Goal: Use online tool/utility: Use online tool/utility

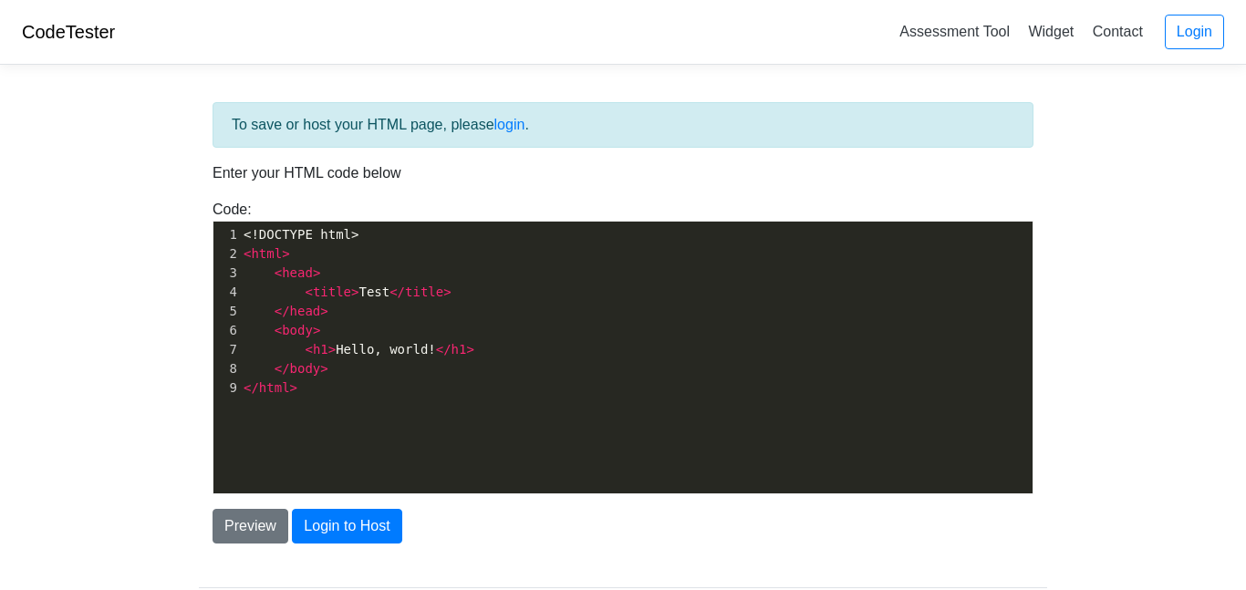
click at [323, 300] on pre "< title > Test </ title >" at bounding box center [636, 292] width 793 height 19
type textarea "<!DOCTYPE html> <html> <head> <title>Test</title> </head> <body> <h1>Hello, wor…"
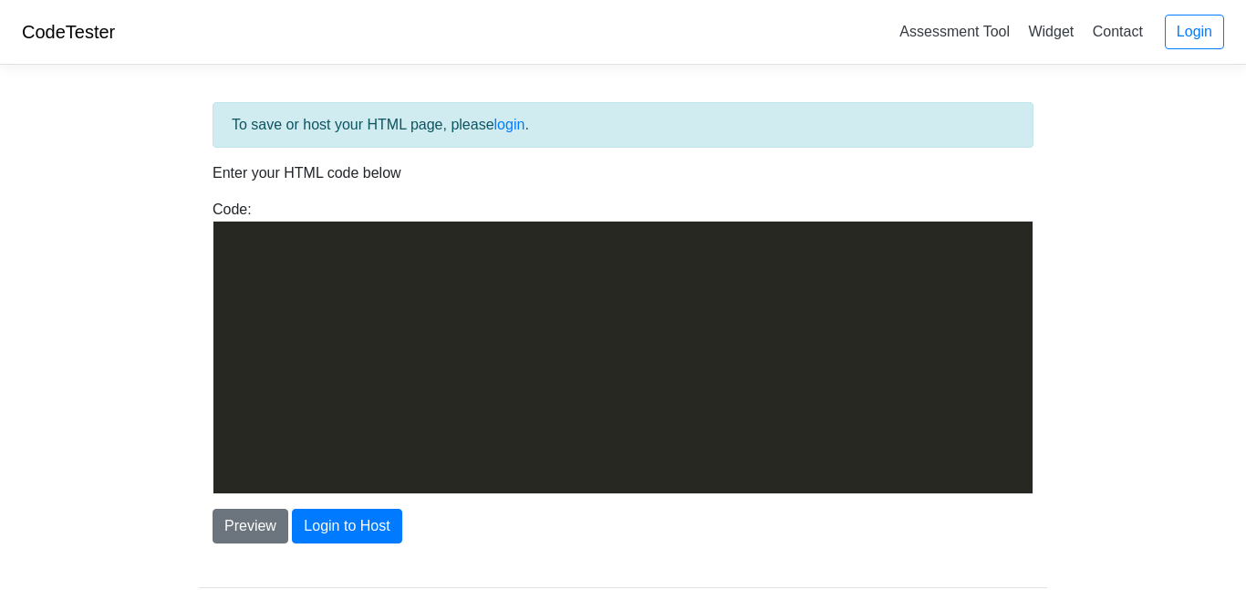
scroll to position [14579, 0]
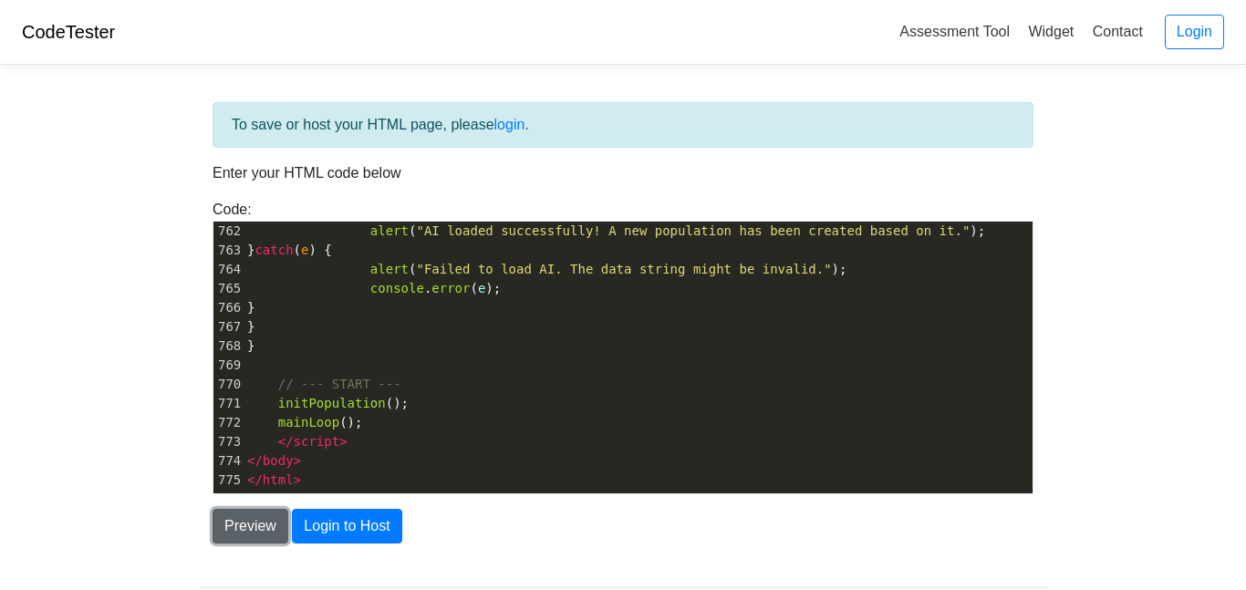
click at [263, 528] on button "Preview" at bounding box center [251, 526] width 76 height 35
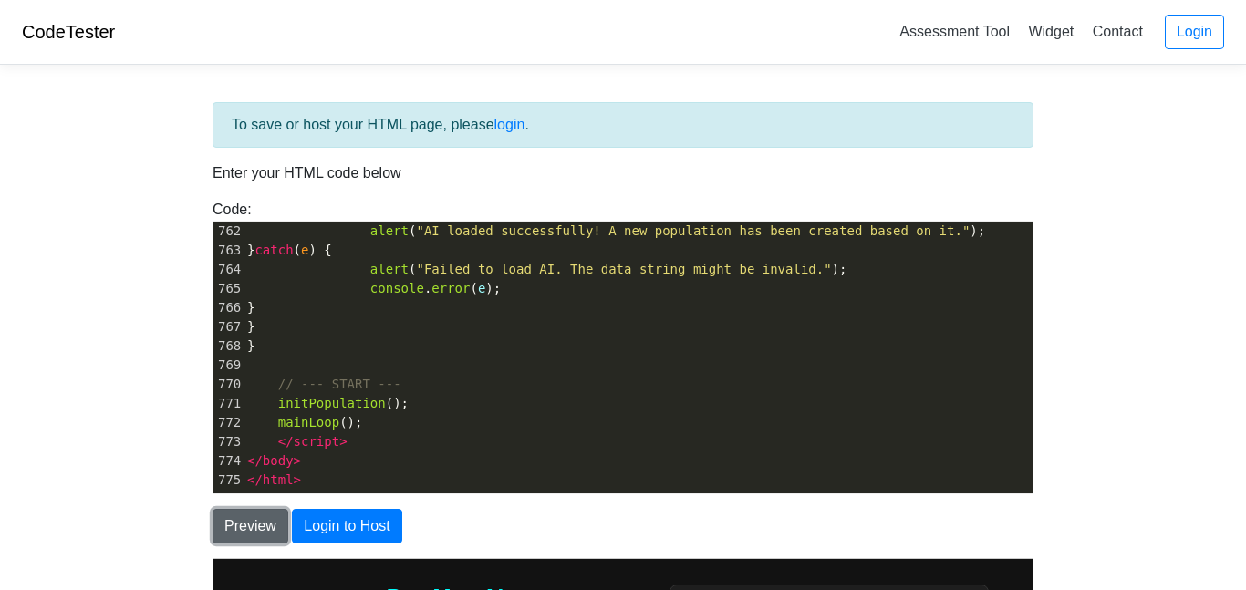
scroll to position [0, 0]
click at [111, 449] on body "CodeTester Assessment Tool Widget Contact Login To save or host your HTML page,…" at bounding box center [623, 521] width 1246 height 1042
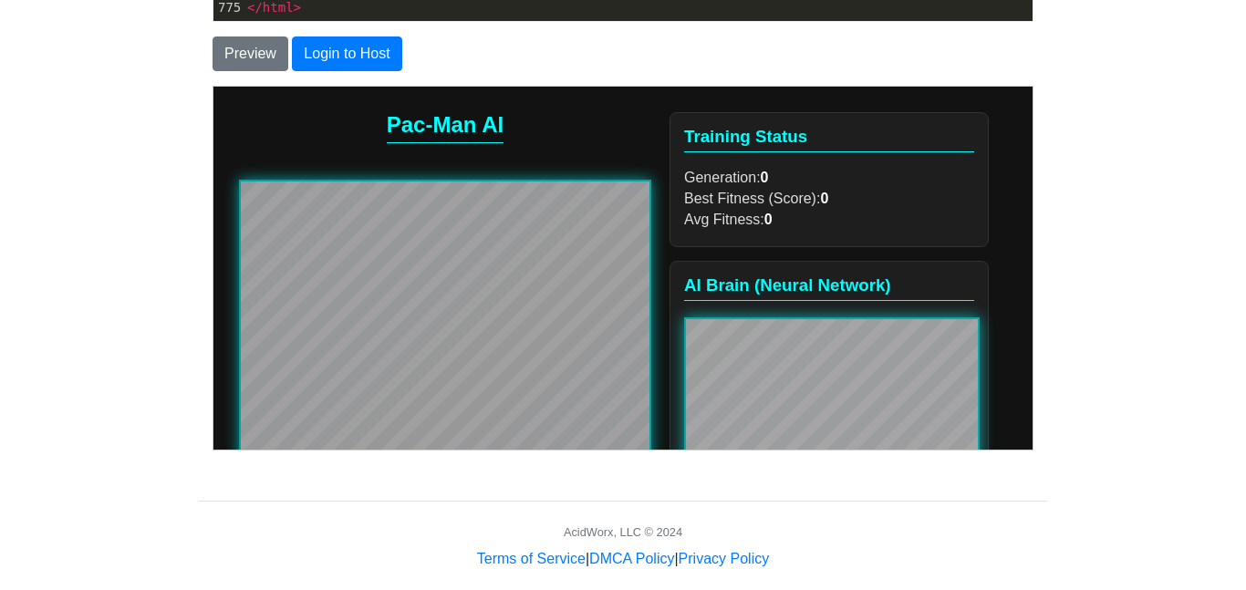
scroll to position [496, 0]
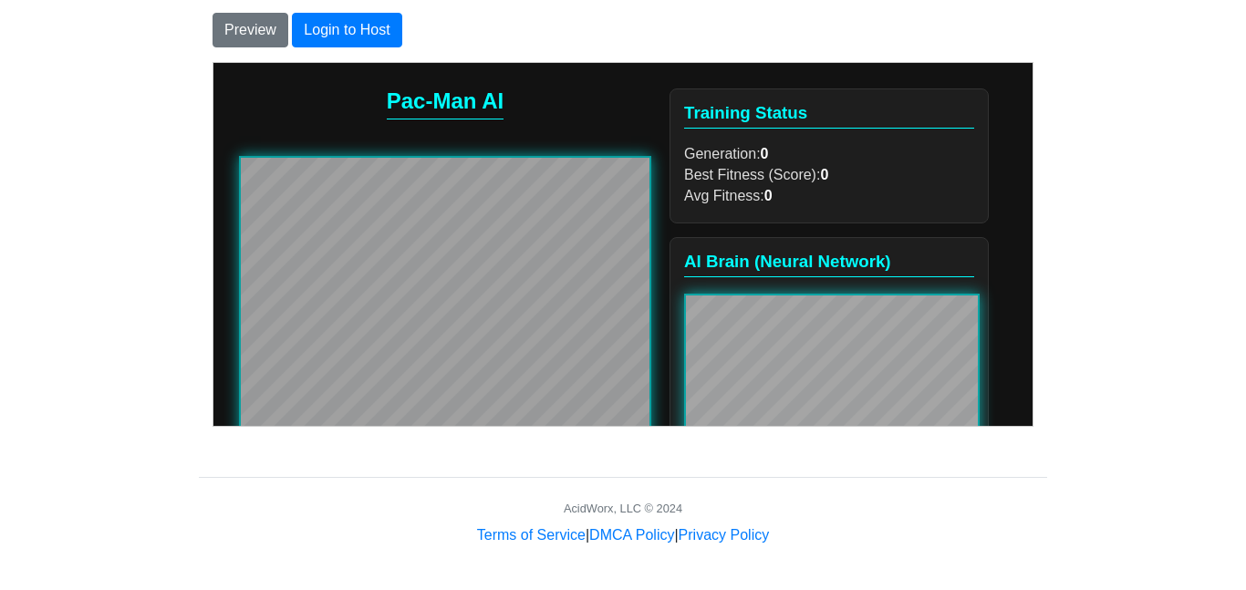
click at [679, 220] on div "Training Status Generation: 0 Best Fitness (Score): 0 Avg Fitness: 0" at bounding box center [828, 155] width 319 height 135
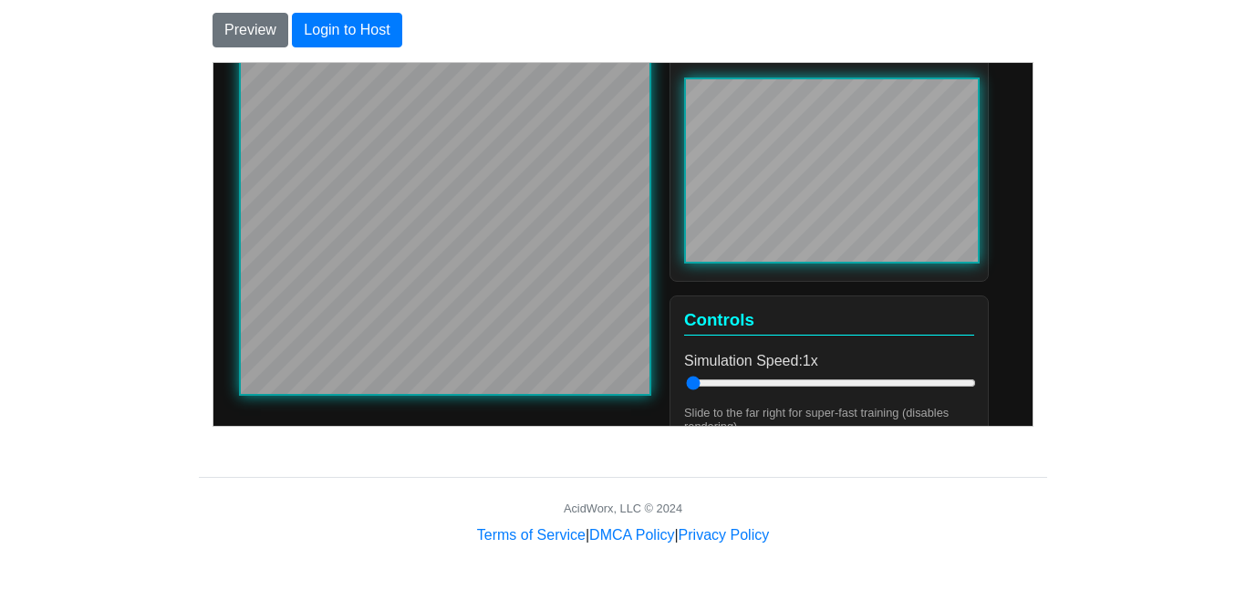
scroll to position [219, 0]
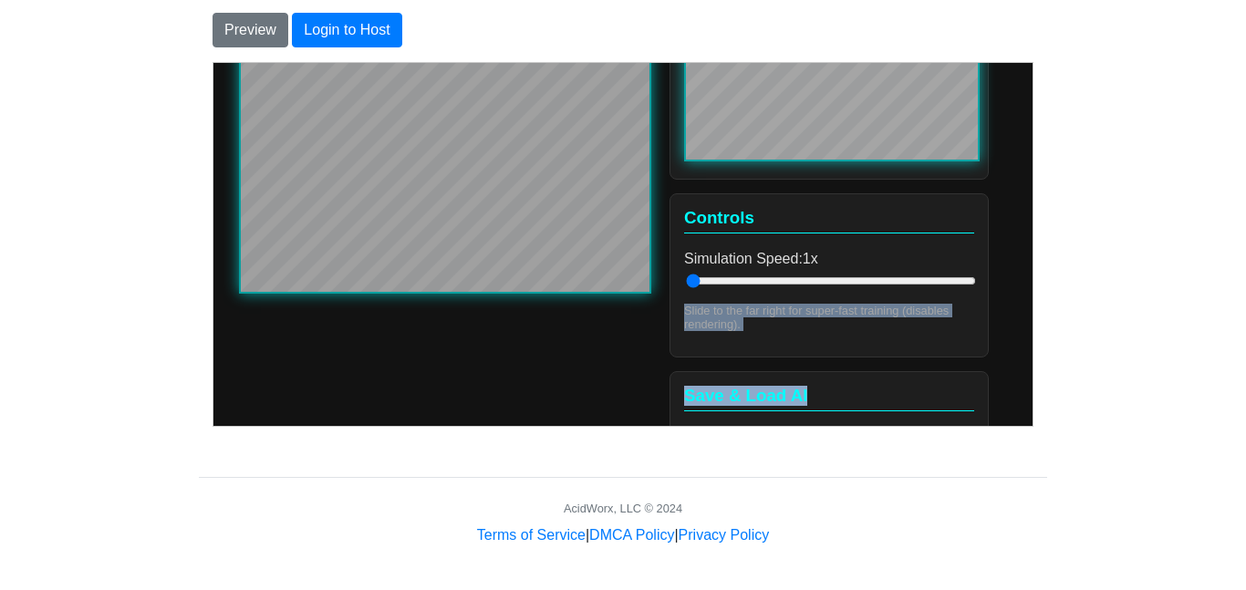
drag, startPoint x: 690, startPoint y: 393, endPoint x: 969, endPoint y: 411, distance: 278.8
click at [969, 411] on div "Training Status Generation: 1 Best Fitness (Score): 15 Avg Fitness: 10 AI Brain…" at bounding box center [828, 183] width 319 height 829
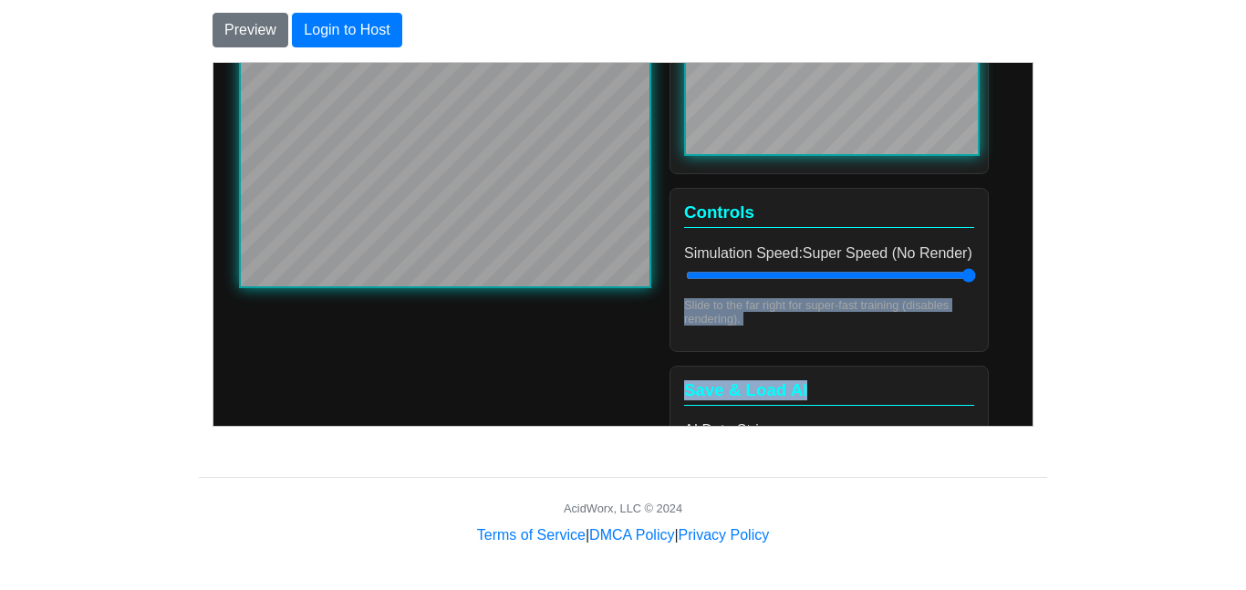
drag, startPoint x: 693, startPoint y: 278, endPoint x: 1035, endPoint y: 278, distance: 342.0
click at [975, 278] on input "Simulation Speed: Super Speed (No Render)" at bounding box center [830, 274] width 290 height 15
drag, startPoint x: 961, startPoint y: 285, endPoint x: 851, endPoint y: 291, distance: 110.5
click at [851, 282] on input "Simulation Speed: 59x" at bounding box center [830, 274] width 290 height 15
click at [979, 256] on div "Controls Simulation Speed: 58x Slide to the far right for super-fast training (…" at bounding box center [828, 268] width 319 height 163
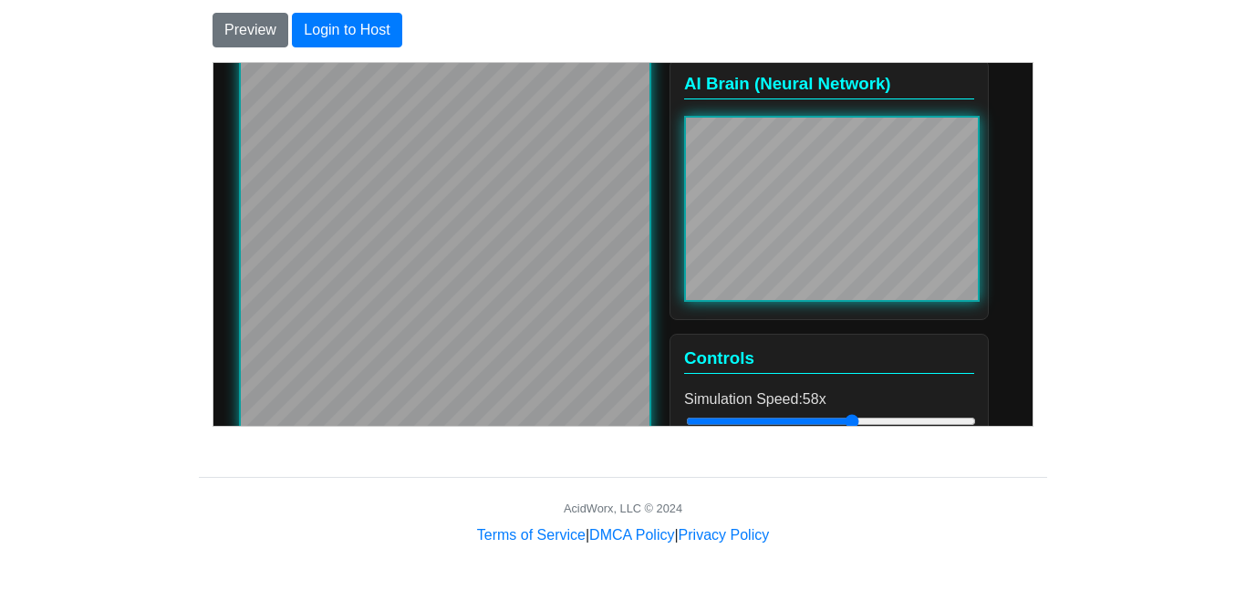
scroll to position [214, 0]
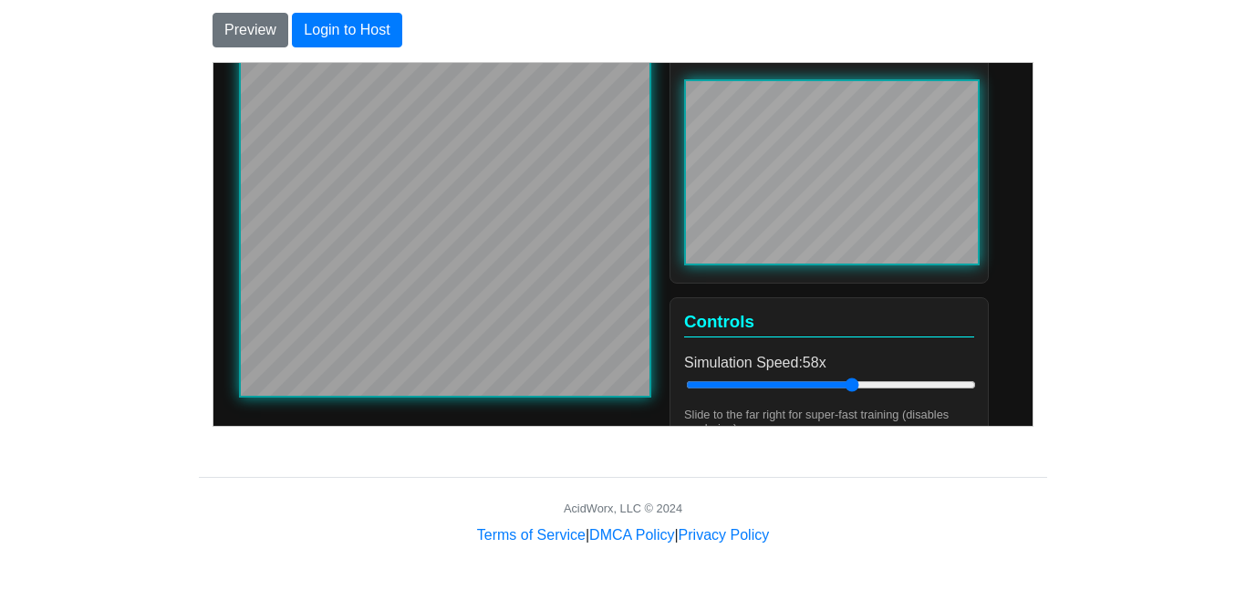
click at [1088, 211] on body "CodeTester Assessment Tool Widget Contact Login To save or host your HTML page,…" at bounding box center [623, 25] width 1246 height 1042
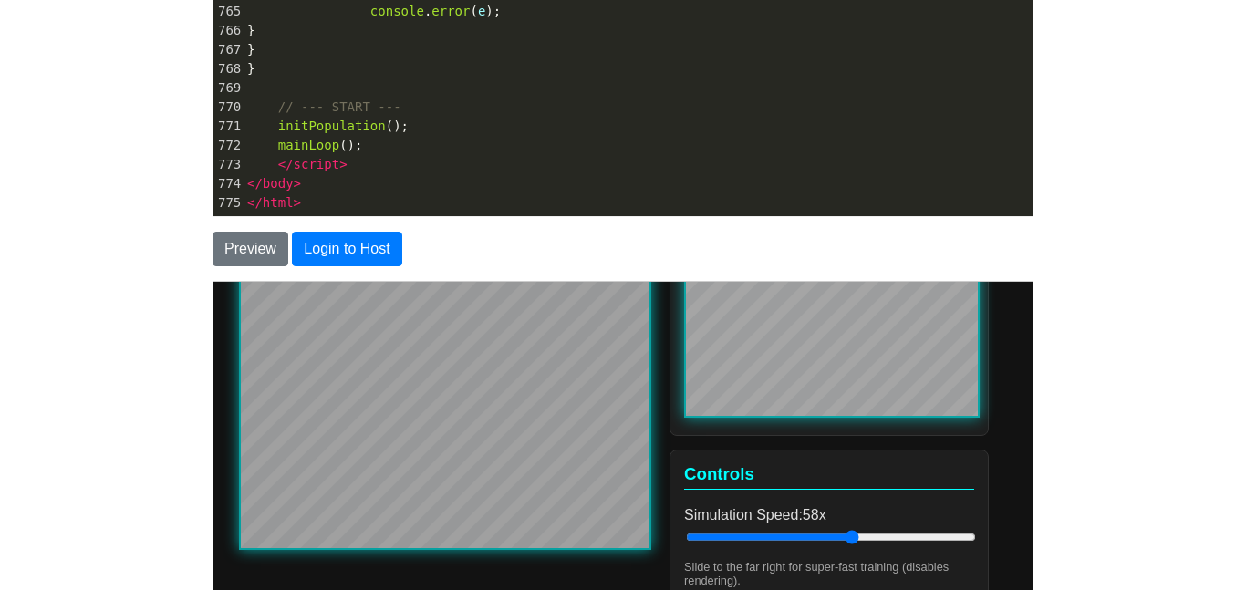
scroll to position [292, 0]
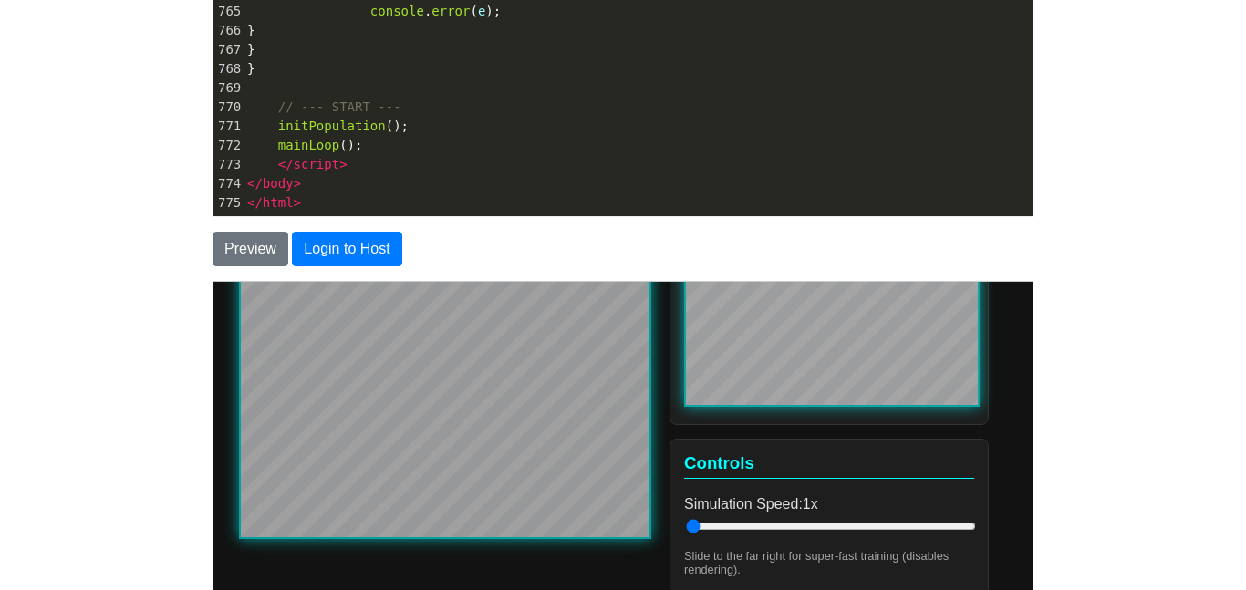
drag, startPoint x: 849, startPoint y: 533, endPoint x: 649, endPoint y: 523, distance: 199.9
click at [685, 523] on input "Simulation Speed: 1x" at bounding box center [830, 525] width 290 height 15
drag, startPoint x: 698, startPoint y: 531, endPoint x: 1172, endPoint y: 564, distance: 475.4
type input "100"
click at [975, 533] on input "Simulation Speed: Super Speed (No Render)" at bounding box center [830, 525] width 290 height 15
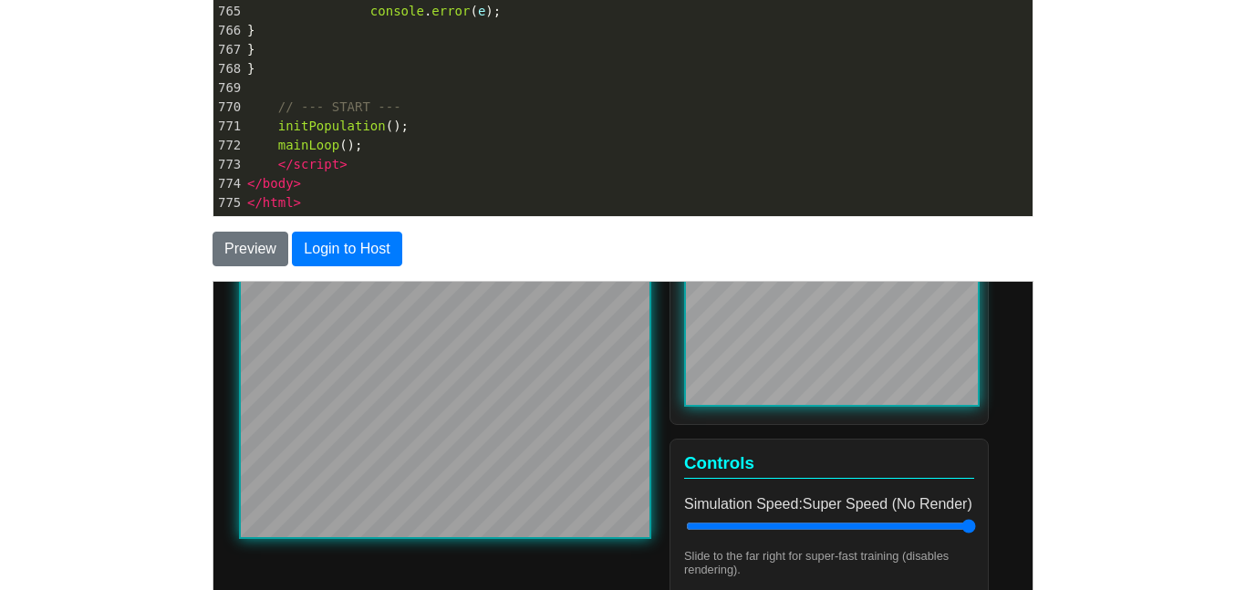
click at [1037, 461] on div "To save or host your HTML page, please login . Enter your HTML code below Code:…" at bounding box center [623, 238] width 848 height 827
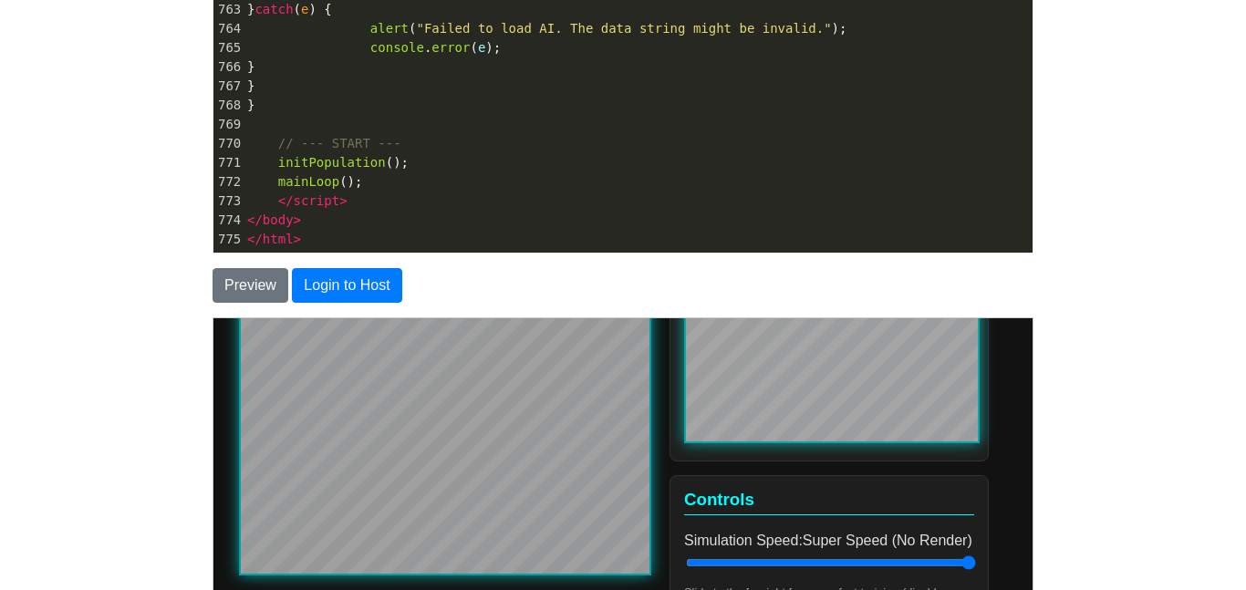
click at [900, 485] on div "Controls Simulation Speed: Super Speed (No Render) Slide to the far right for s…" at bounding box center [828, 555] width 319 height 163
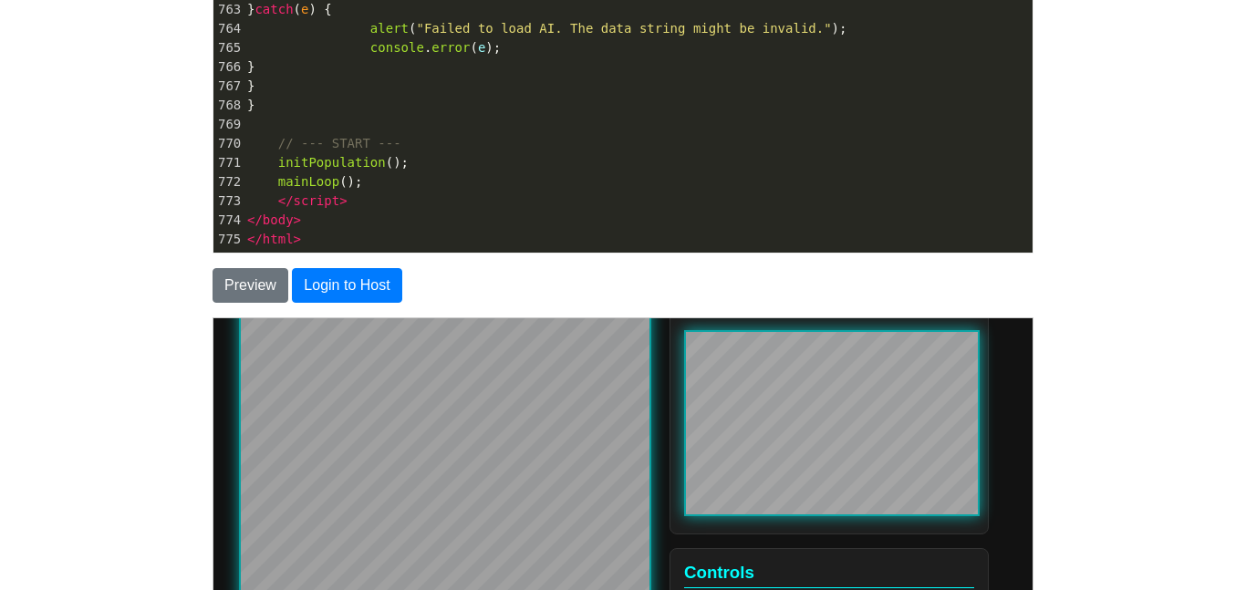
scroll to position [109, 0]
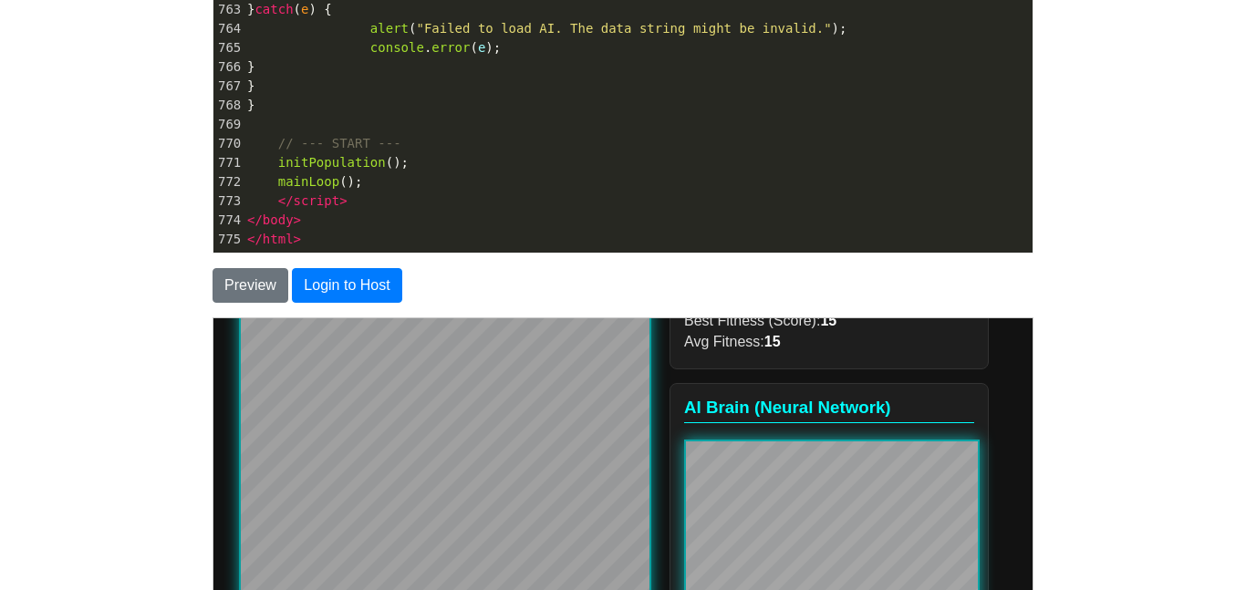
click at [163, 273] on body "CodeTester Assessment Tool Widget Contact Login To save or host your HTML page,…" at bounding box center [623, 280] width 1246 height 1042
click at [1160, 379] on body "CodeTester Assessment Tool Widget Contact Login To save or host your HTML page,…" at bounding box center [623, 280] width 1246 height 1042
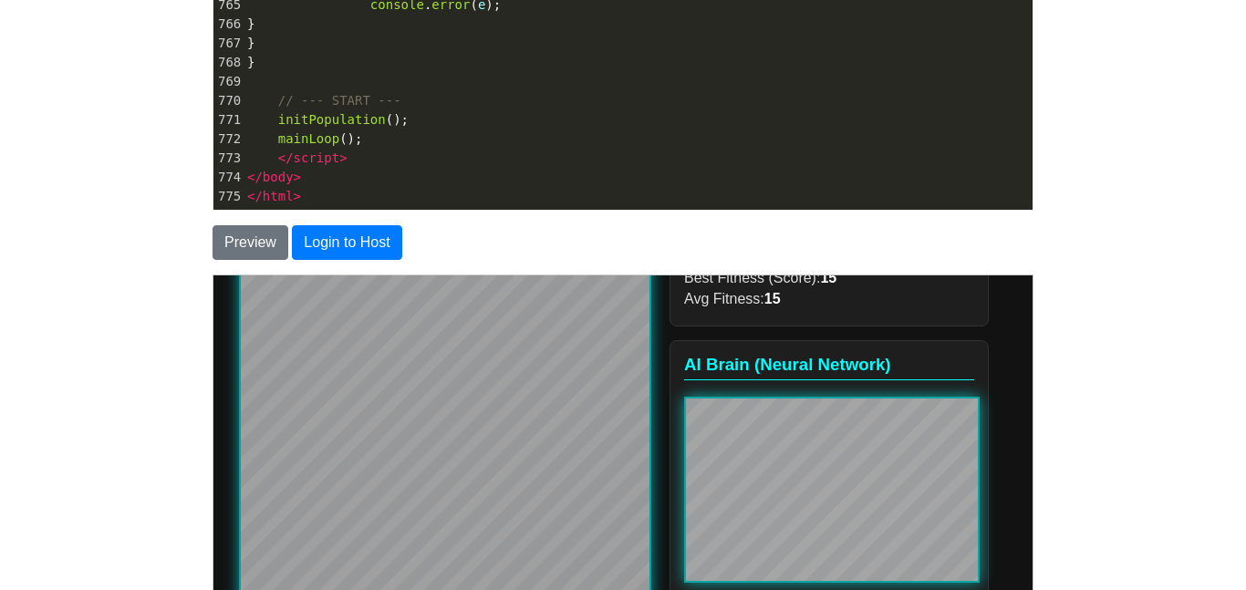
scroll to position [131, 0]
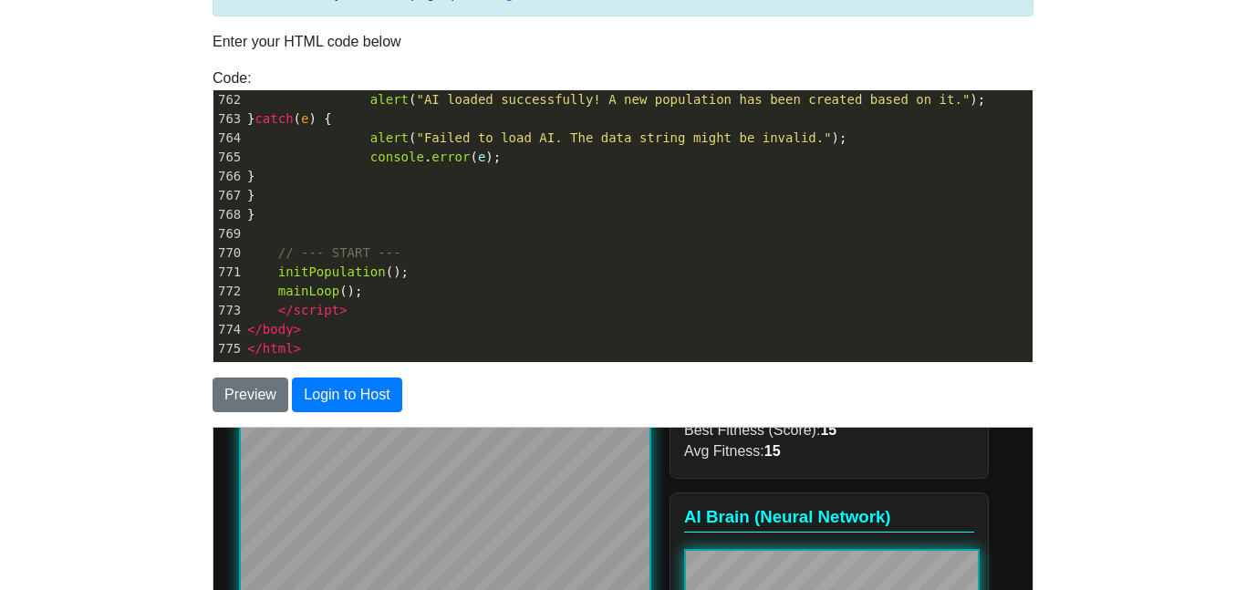
click at [512, 203] on pre "}" at bounding box center [638, 195] width 789 height 19
type textarea "<!DOCTYPE html> <html lang="en"> <head> <meta charset="UTF-8"> <meta name="view…"
click at [251, 392] on button "Preview" at bounding box center [251, 395] width 76 height 35
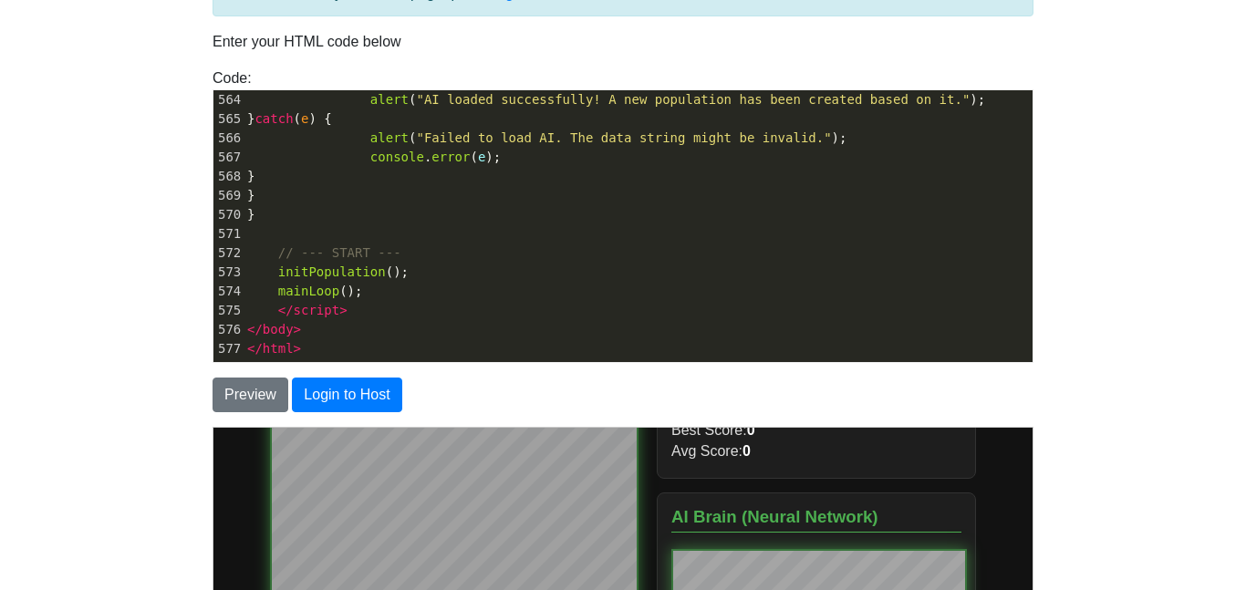
click at [130, 397] on body "CodeTester Assessment Tool Widget Contact Login To save or host your HTML page,…" at bounding box center [623, 390] width 1246 height 1042
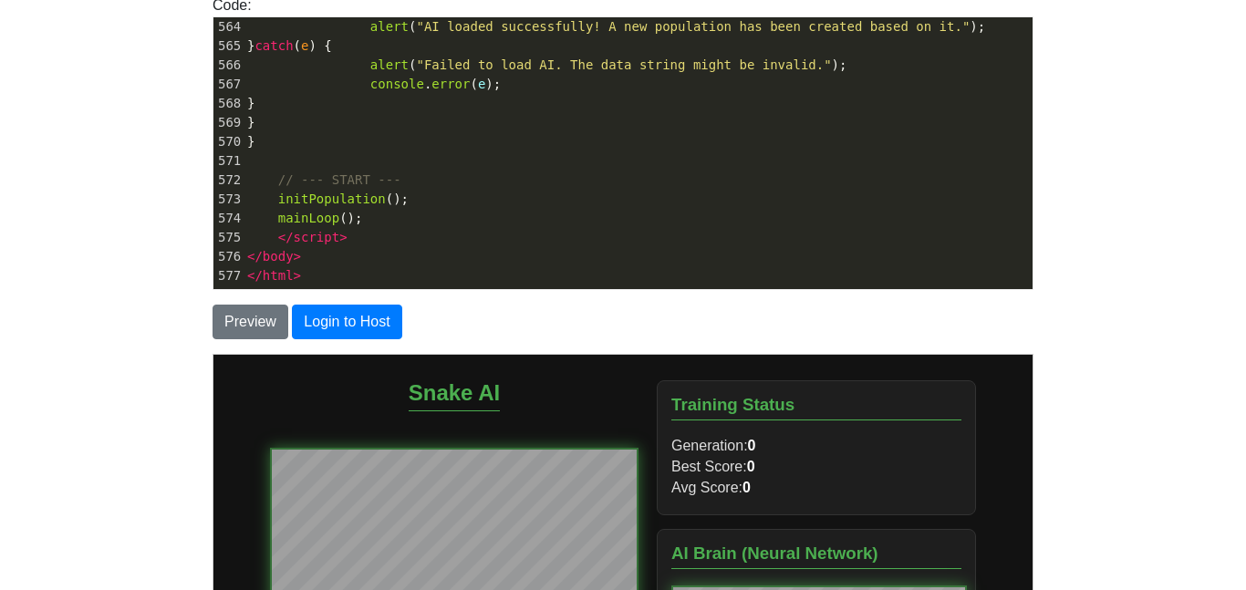
scroll to position [36, 0]
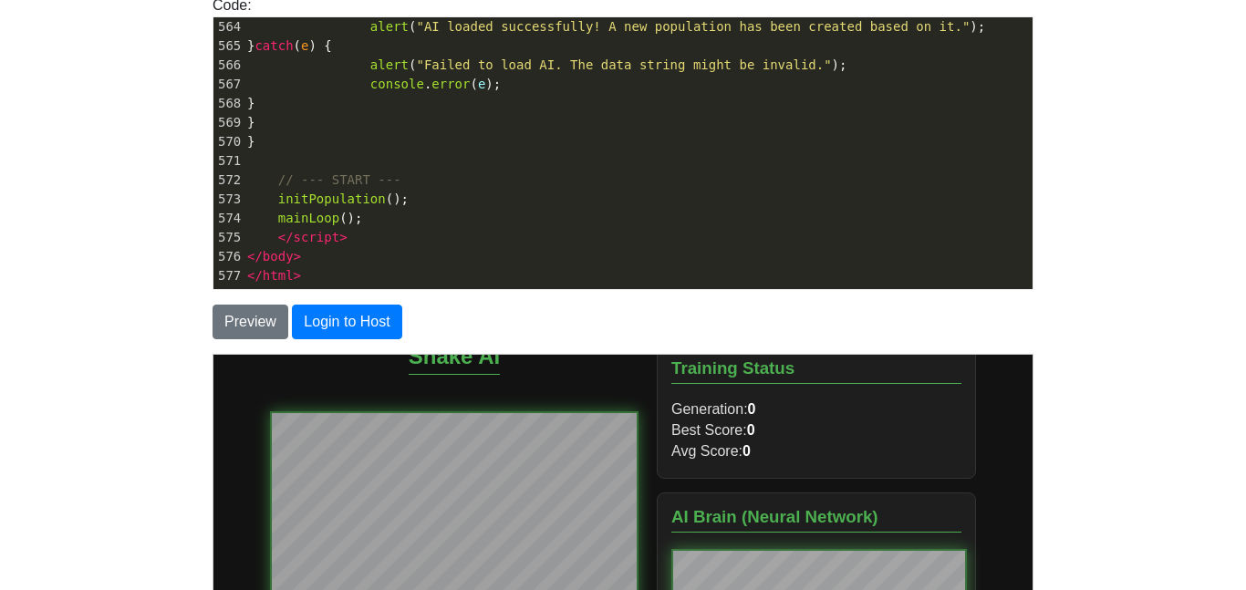
click at [750, 478] on div "Training Status Generation: 0 Best Score: 0 Avg Score: 0" at bounding box center [815, 410] width 319 height 135
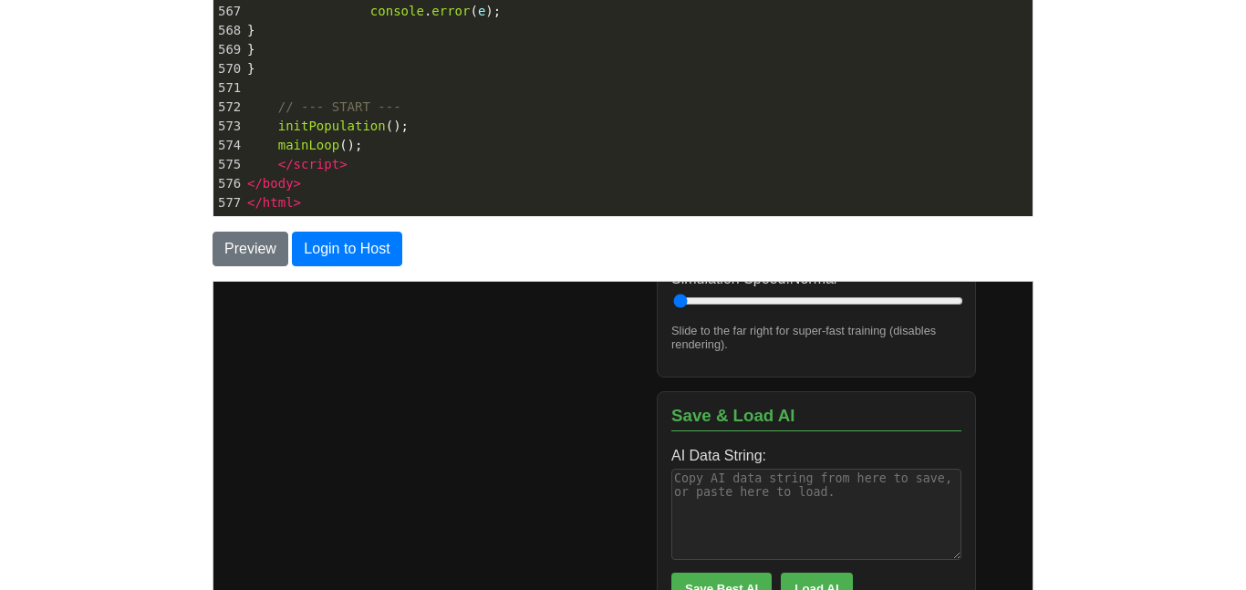
scroll to position [314, 0]
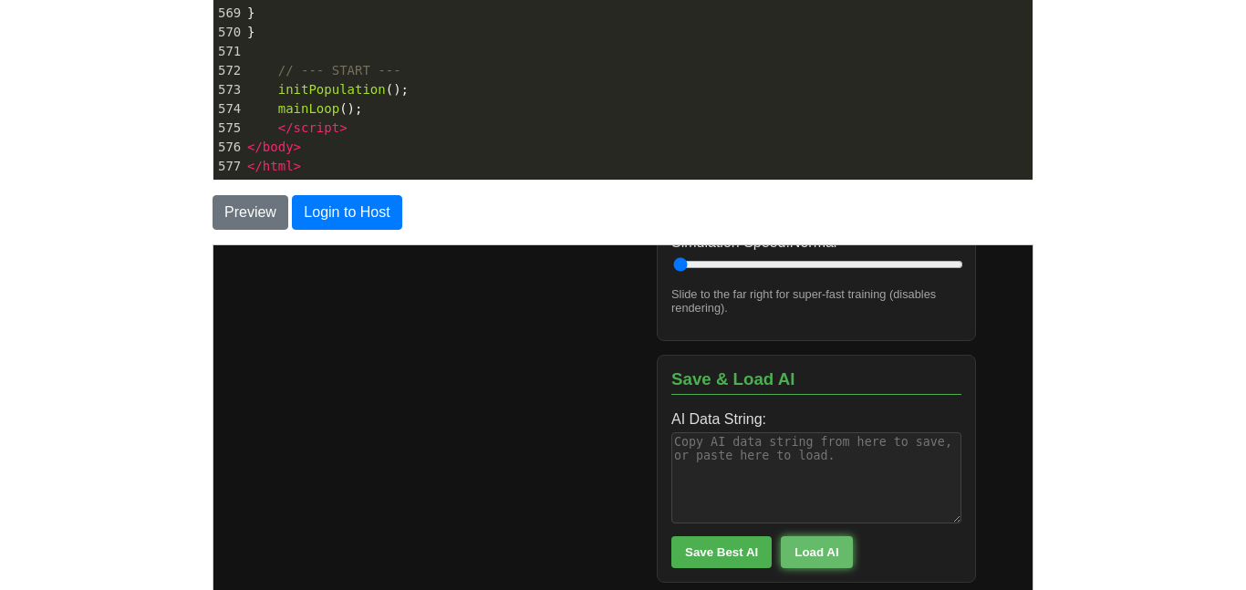
click at [801, 558] on button "Load AI" at bounding box center [815, 551] width 71 height 32
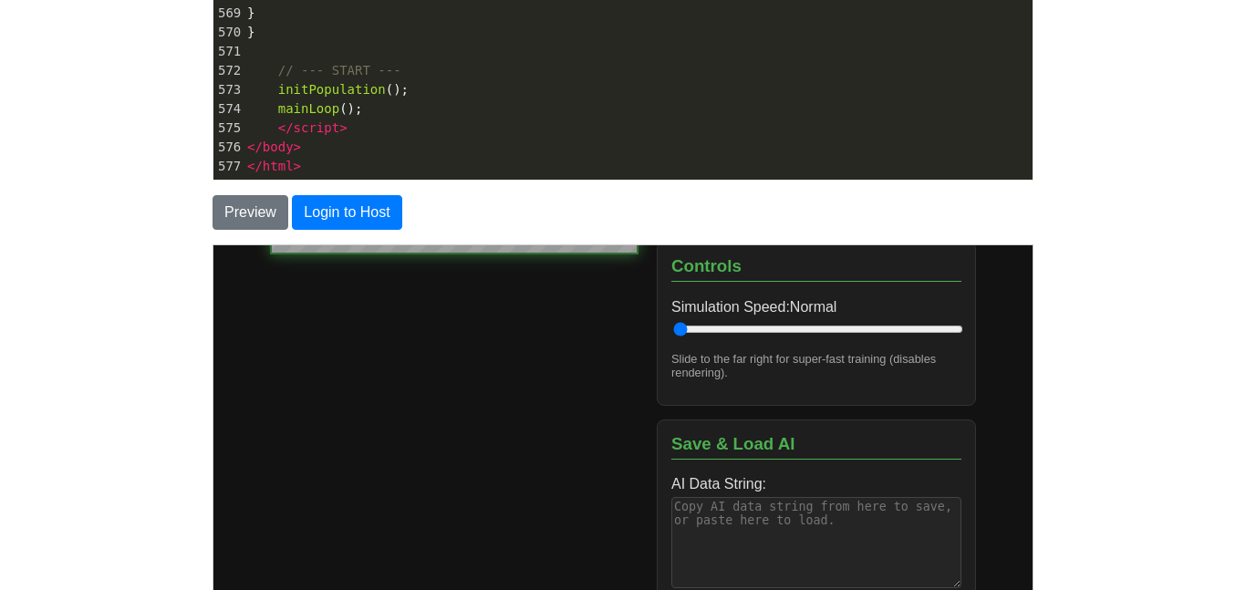
scroll to position [270, 0]
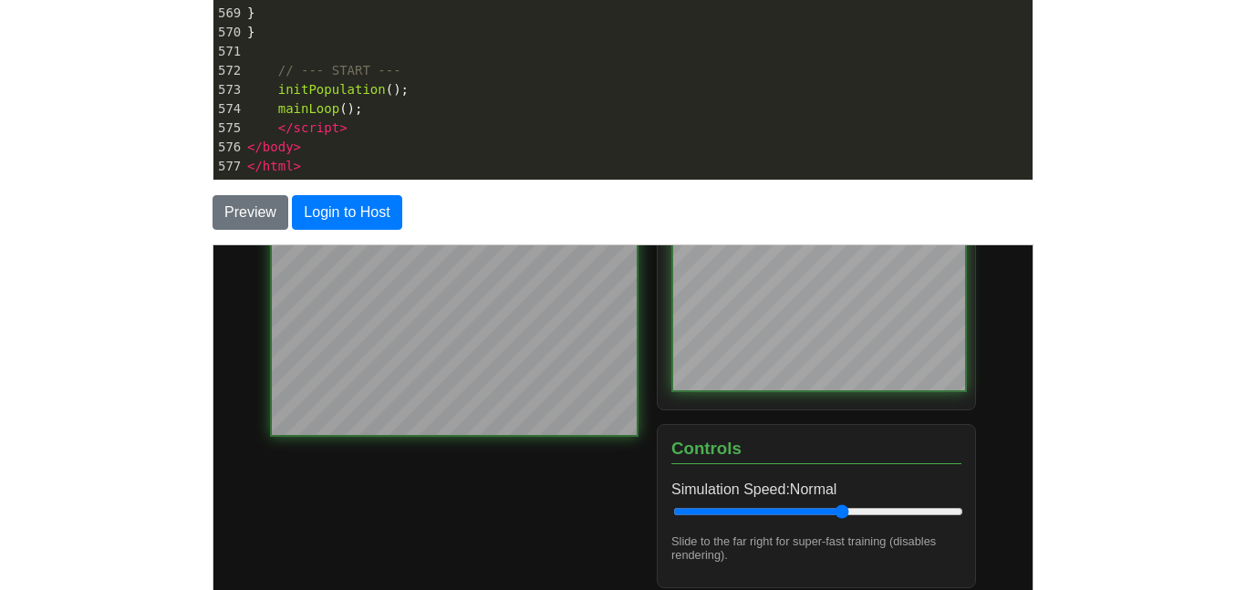
drag, startPoint x: 683, startPoint y: 518, endPoint x: 843, endPoint y: 513, distance: 159.7
click at [843, 513] on input "Simulation Speed: Normal" at bounding box center [817, 510] width 290 height 15
click at [819, 487] on span "Normal" at bounding box center [812, 489] width 47 height 16
click at [819, 503] on input "Simulation Speed: Normal" at bounding box center [817, 510] width 290 height 15
type input "4"
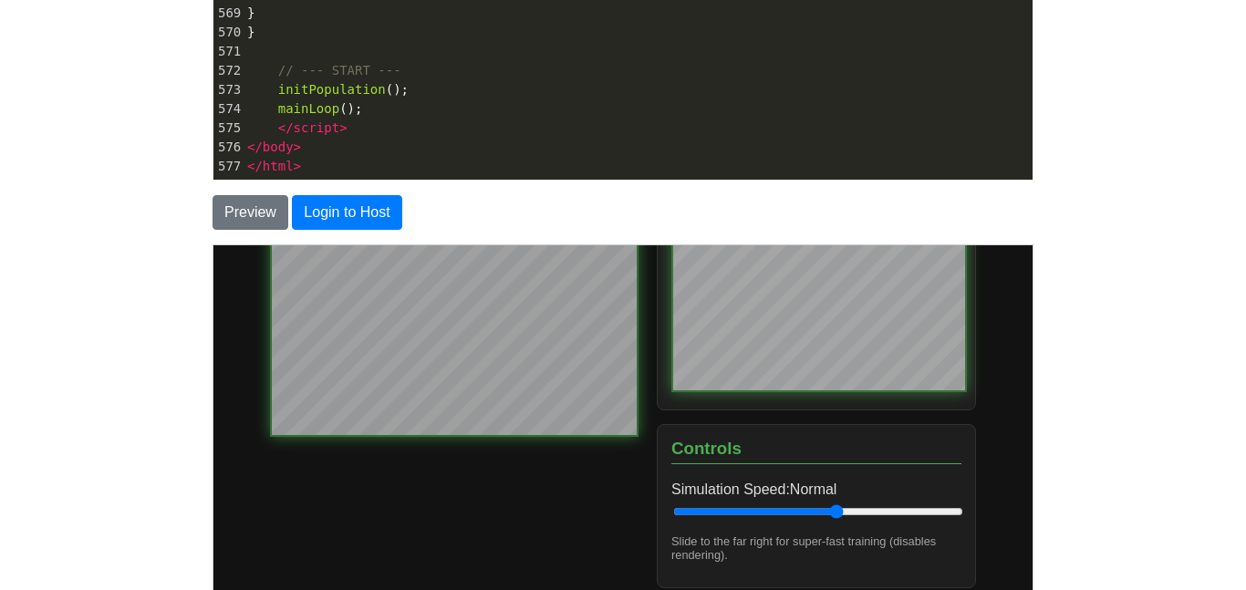
click at [687, 518] on input "Simulation Speed: Normal" at bounding box center [817, 510] width 290 height 15
click at [606, 551] on body "Snake AI Training Status Generation: 0 Best Score: 0 Avg Score: 0 AI Brain (Neu…" at bounding box center [622, 415] width 804 height 866
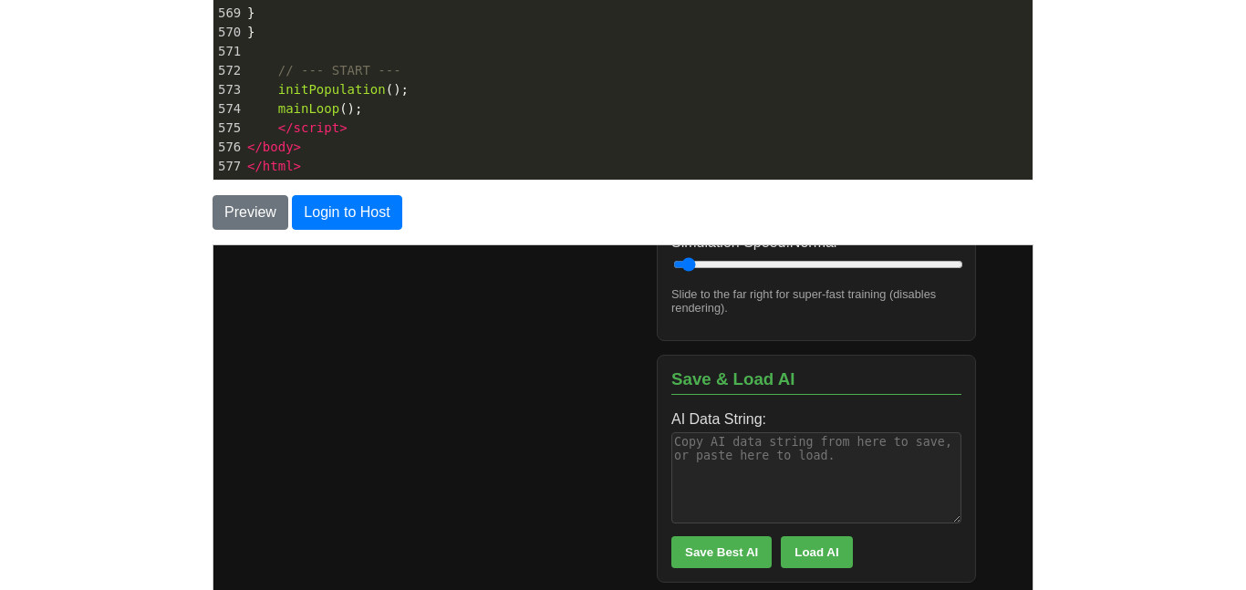
scroll to position [387, 0]
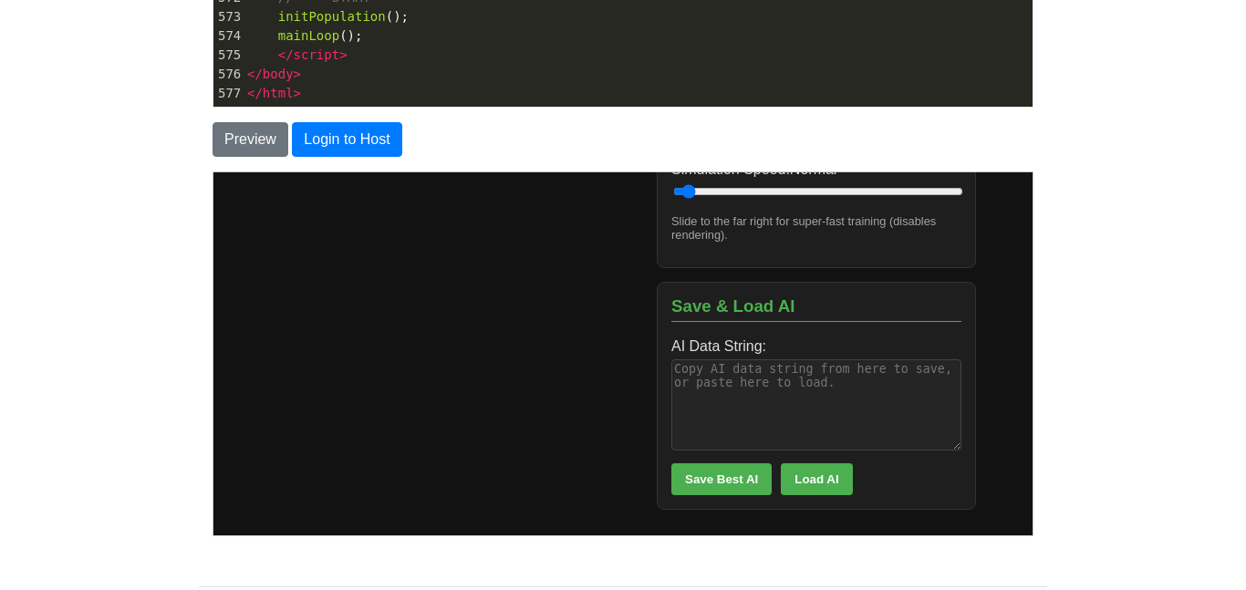
click at [580, 492] on body "Snake AI Training Status Generation: 0 Best Score: 0 Avg Score: 0 AI Brain (Neu…" at bounding box center [622, 95] width 804 height 866
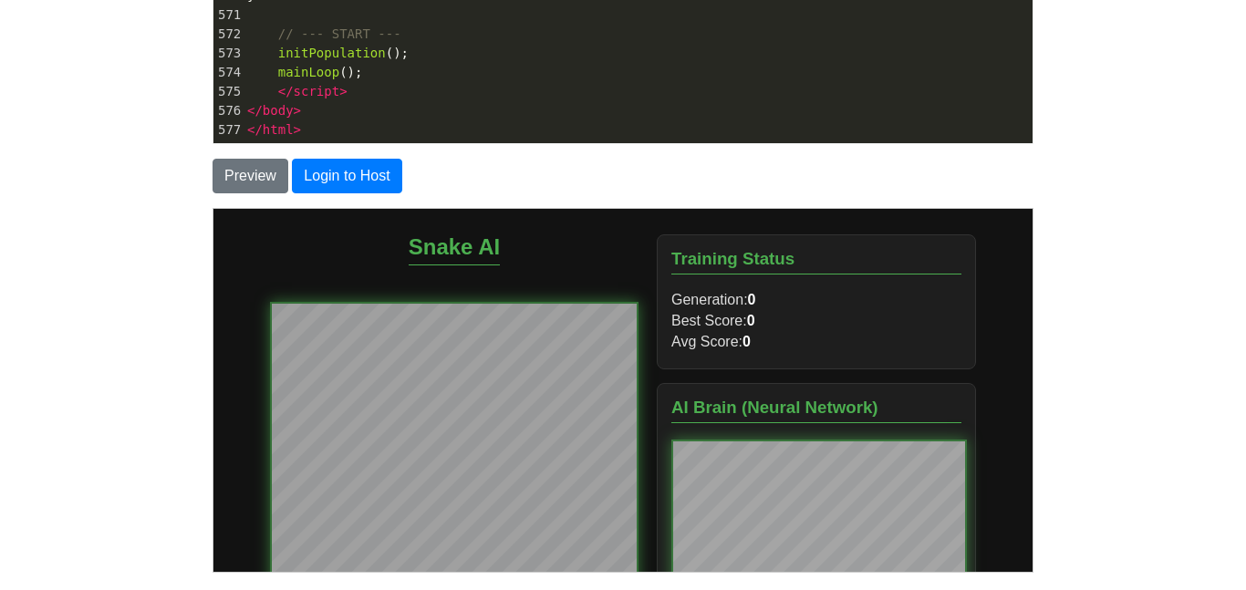
scroll to position [241, 0]
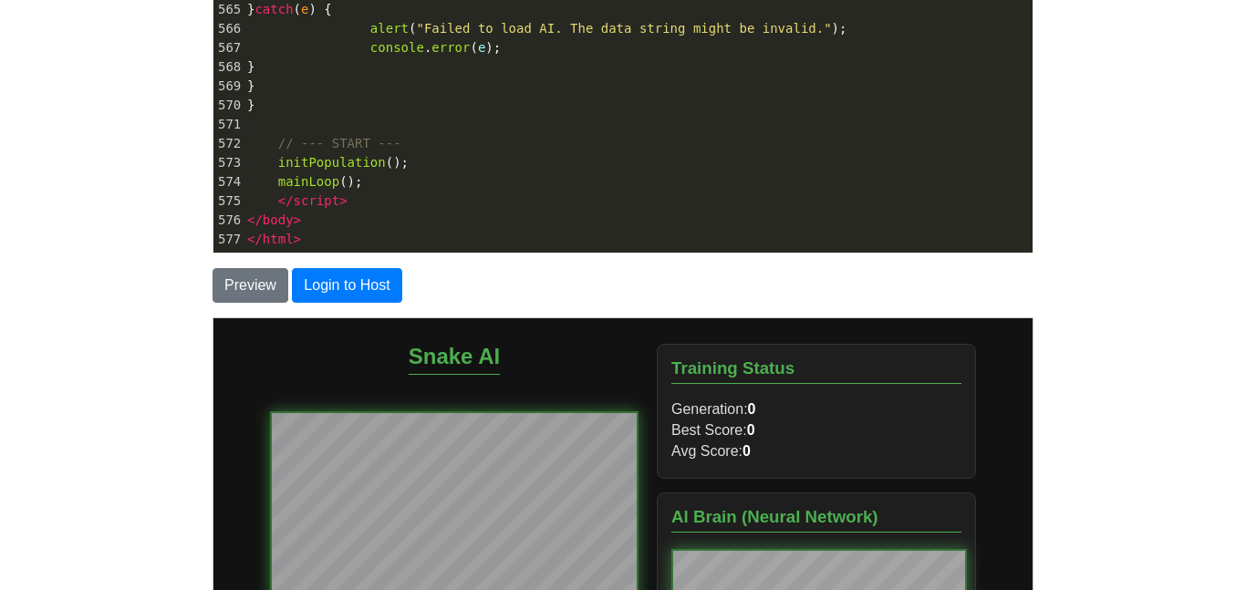
click at [124, 334] on body "CodeTester Assessment Tool Widget Contact Login To save or host your HTML page,…" at bounding box center [623, 280] width 1246 height 1042
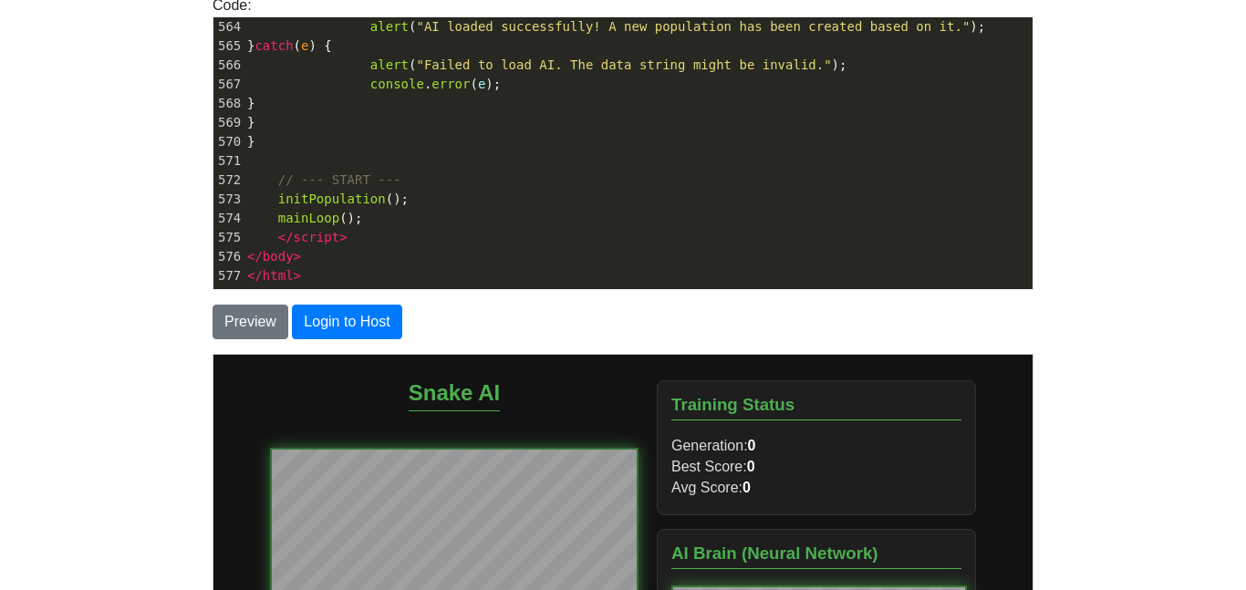
scroll to position [0, 0]
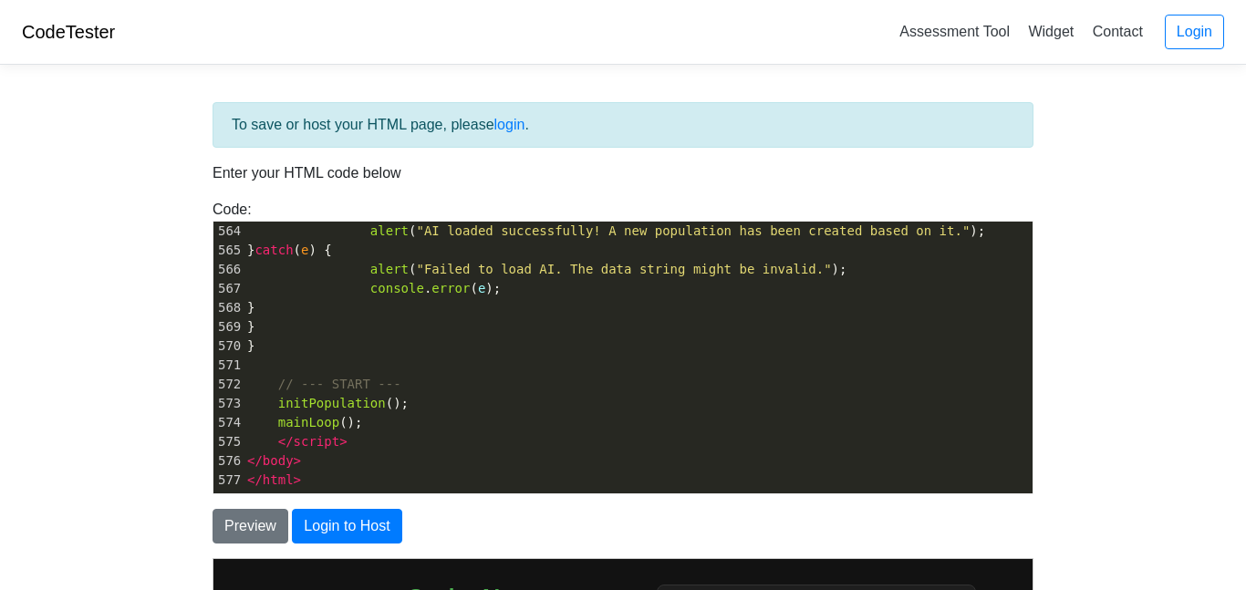
click at [431, 291] on span "error" at bounding box center [450, 288] width 38 height 15
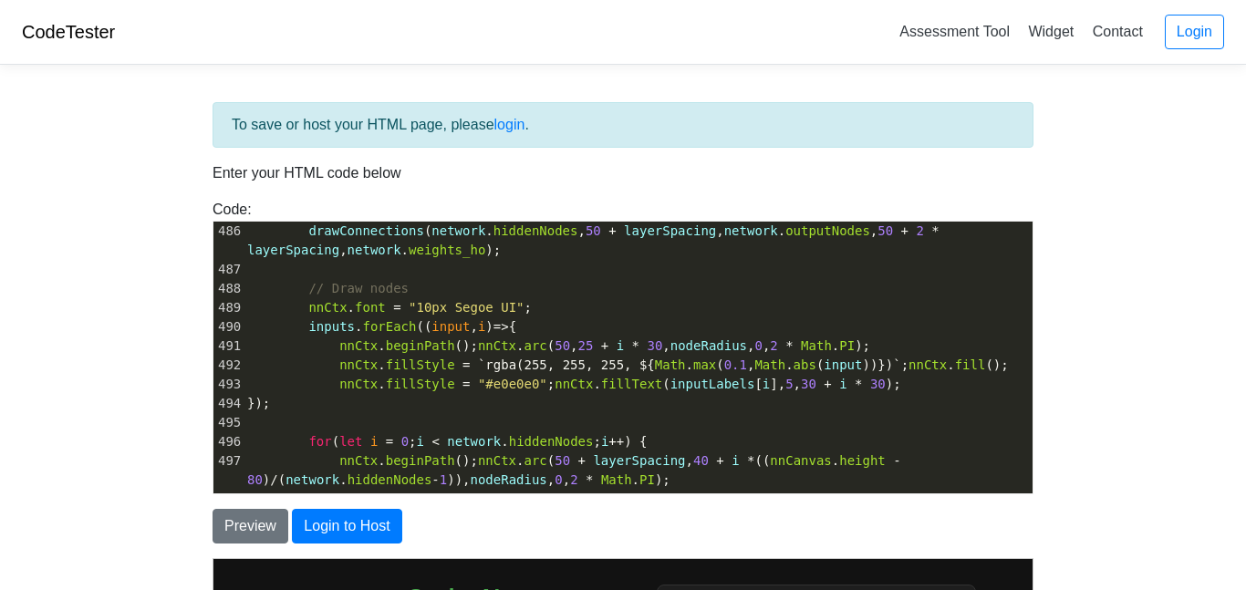
scroll to position [9442, 0]
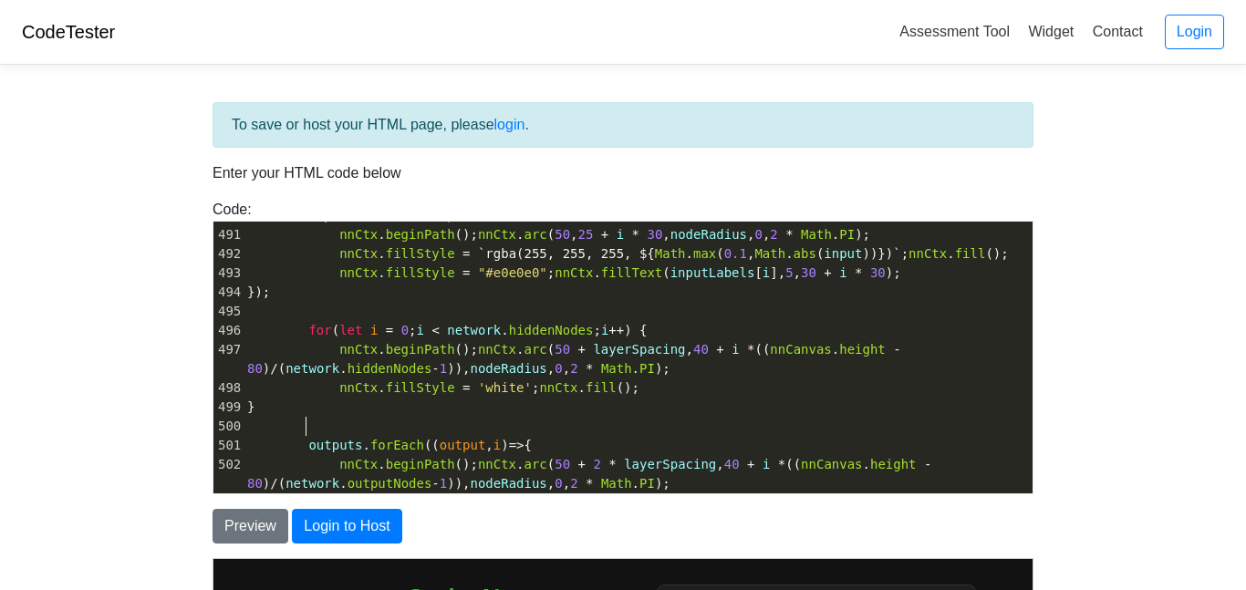
click at [287, 423] on span at bounding box center [278, 426] width 62 height 15
click at [262, 425] on span at bounding box center [278, 426] width 62 height 15
click at [255, 424] on span at bounding box center [278, 426] width 62 height 15
